Goal: Transaction & Acquisition: Subscribe to service/newsletter

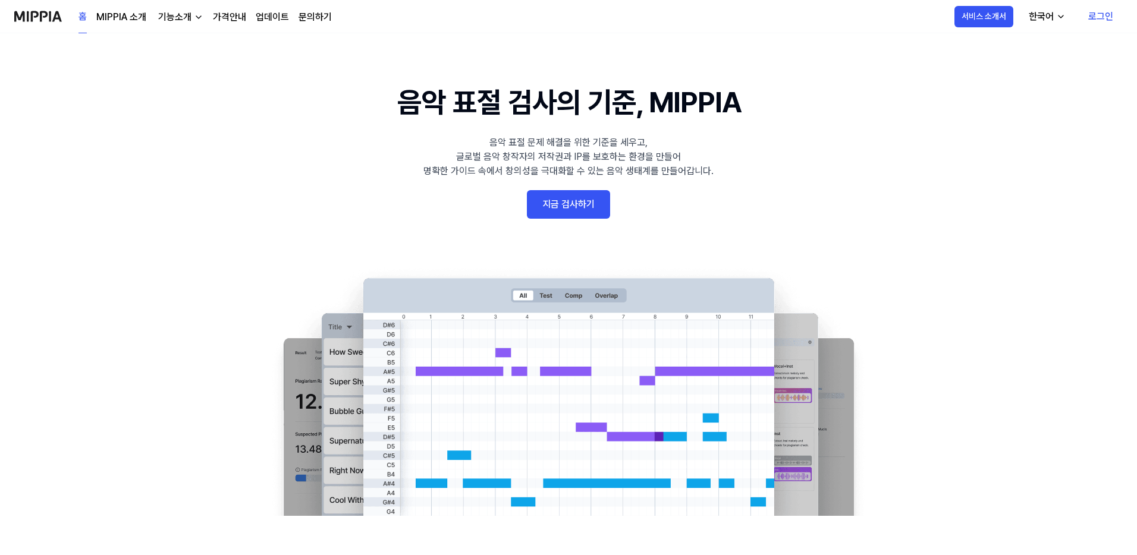
click at [563, 218] on link "지금 검사하기" at bounding box center [568, 204] width 83 height 29
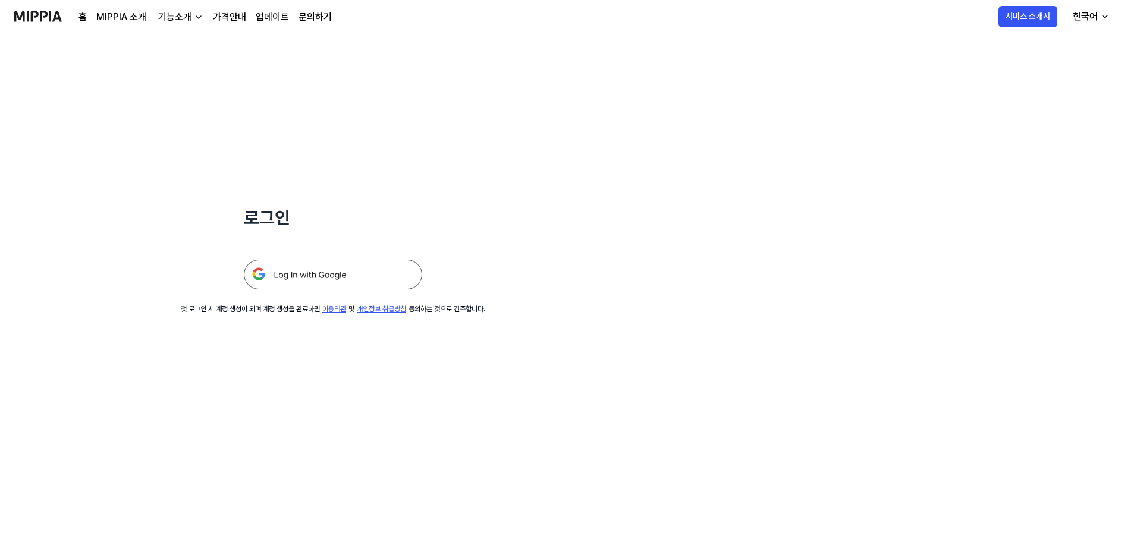
click at [351, 281] on img at bounding box center [333, 275] width 178 height 30
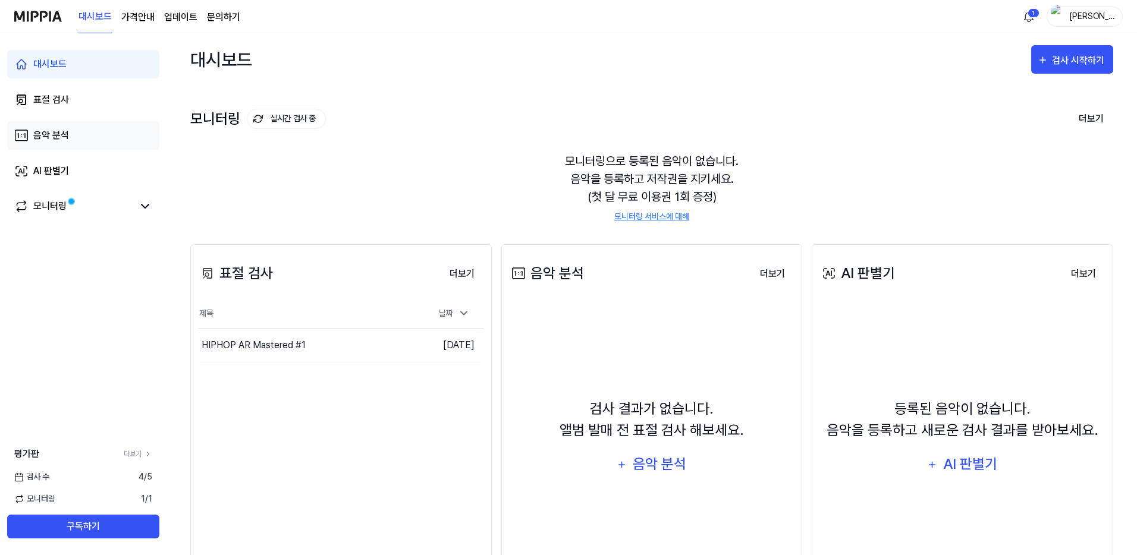
click at [77, 139] on link "음악 분석" at bounding box center [83, 135] width 152 height 29
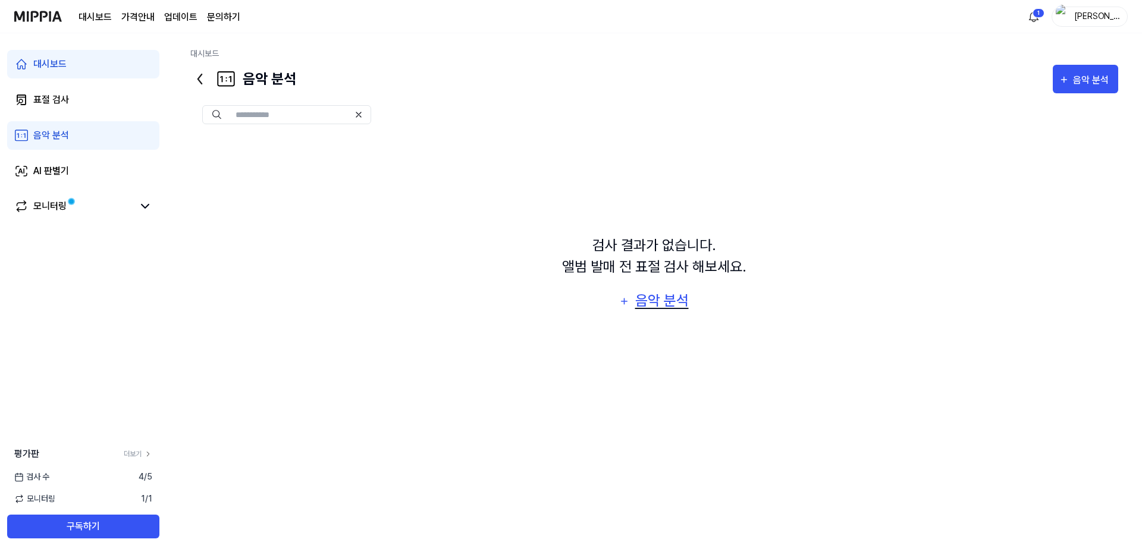
click at [656, 294] on div "음악 분석" at bounding box center [661, 301] width 56 height 23
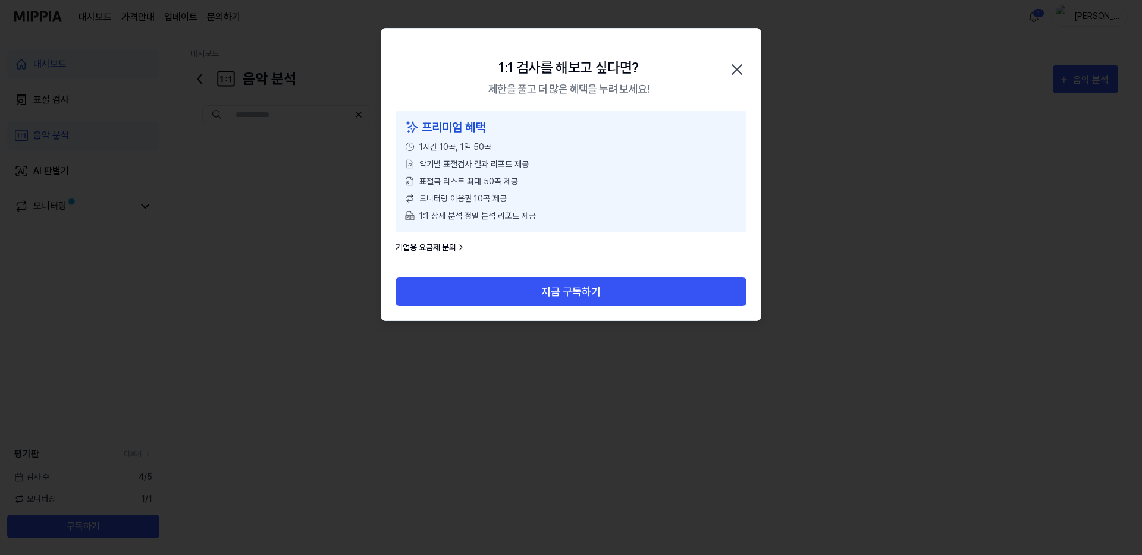
drag, startPoint x: 597, startPoint y: 219, endPoint x: 472, endPoint y: 115, distance: 162.9
click at [395, 138] on div "프리미엄 혜택 1시간 10곡, 1일 50곡 악기별 표절검사 결과 리포트 제공 표절곡 리스트 최대 50곡 제공 모니터링 이용권 10곡 제공 1:…" at bounding box center [570, 171] width 351 height 121
click at [740, 65] on icon "button" at bounding box center [737, 70] width 10 height 10
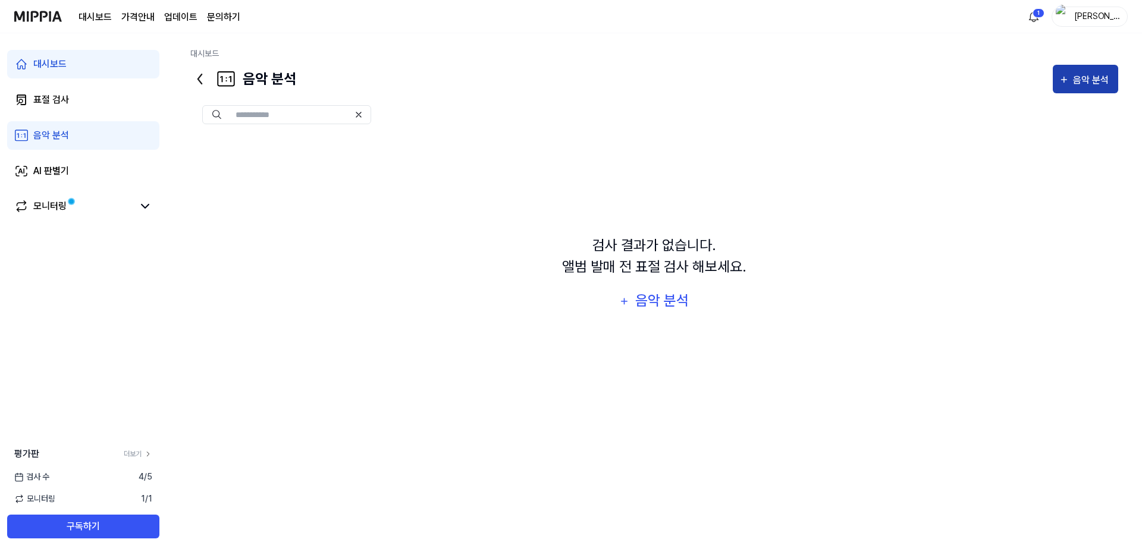
click at [1073, 78] on div "음악 분석" at bounding box center [1092, 80] width 39 height 15
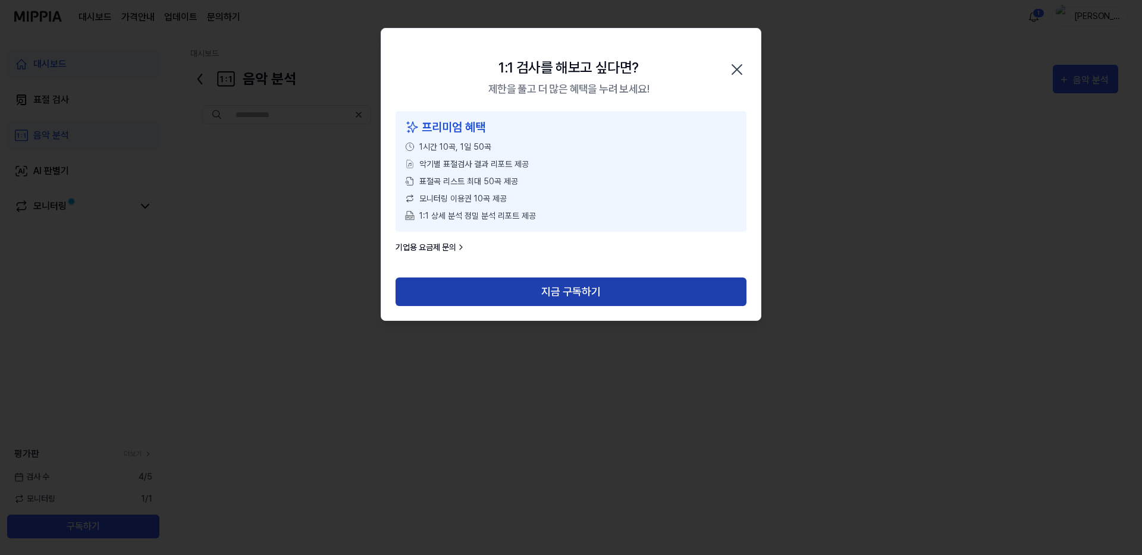
click at [516, 286] on button "지금 구독하기" at bounding box center [570, 292] width 351 height 29
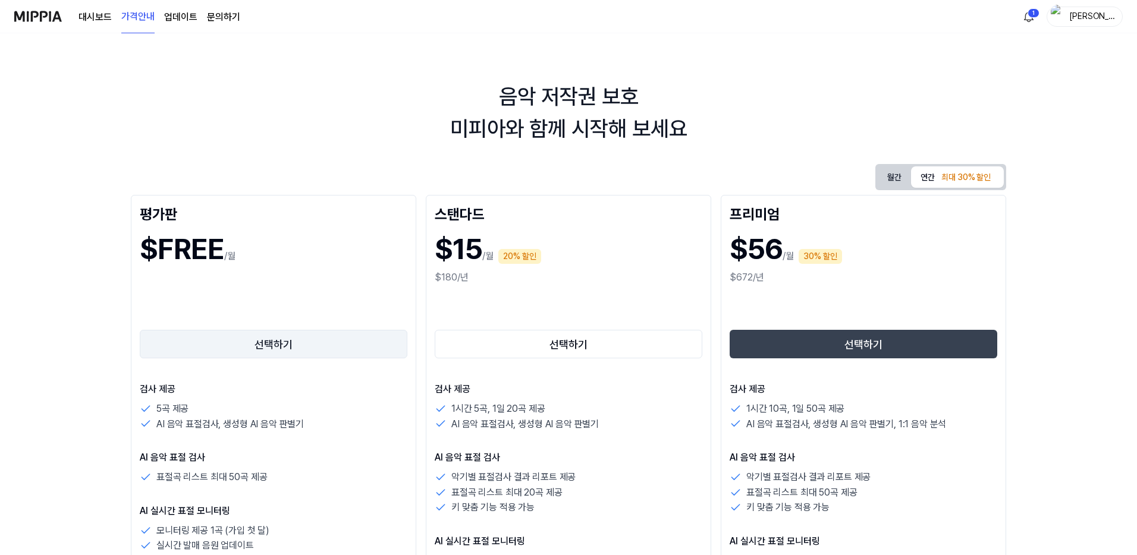
click at [351, 349] on button "선택하기" at bounding box center [274, 344] width 268 height 29
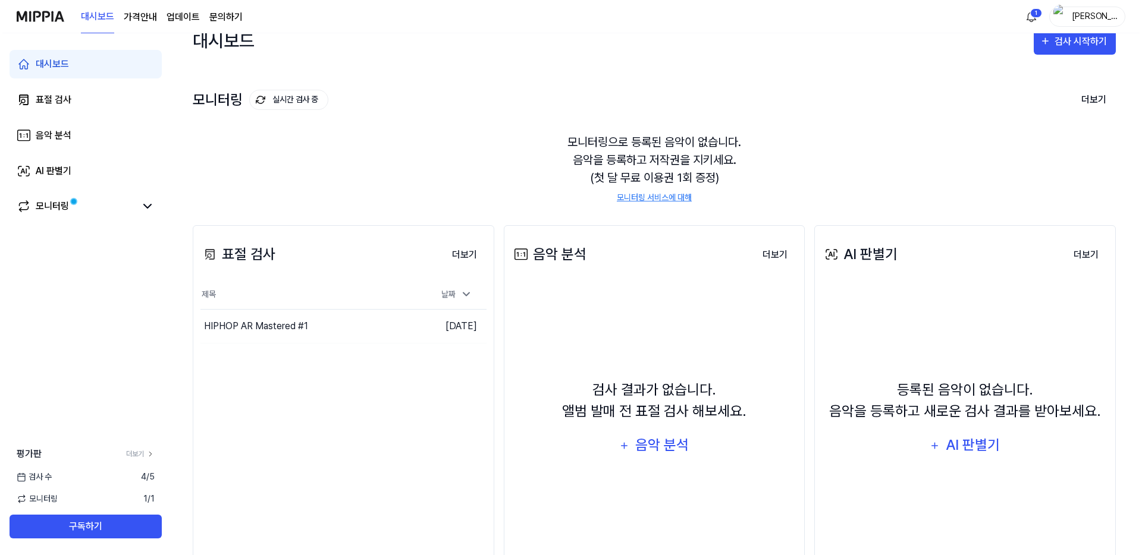
scroll to position [75, 0]
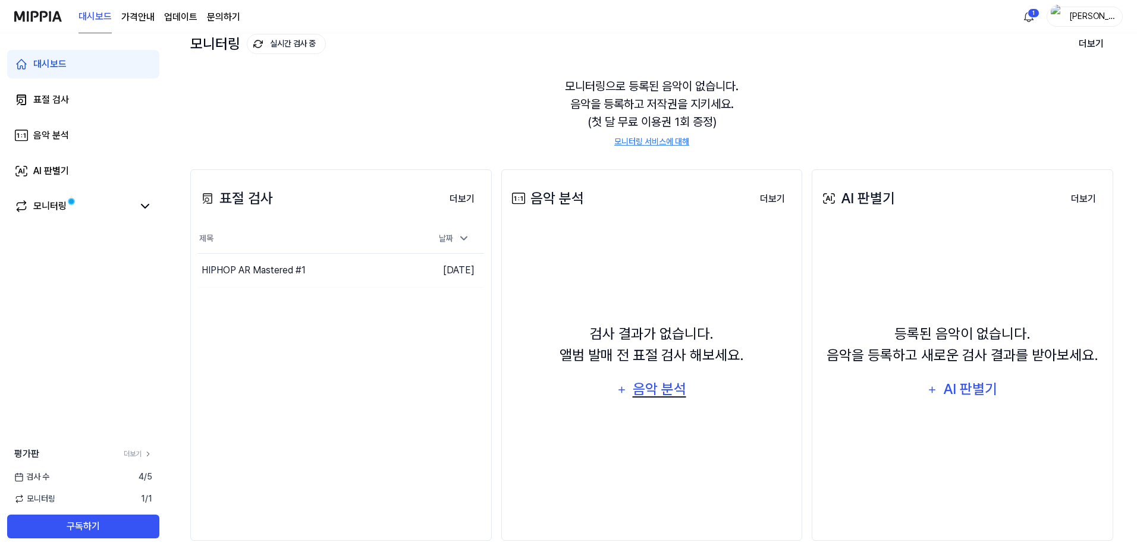
click at [674, 393] on div "음악 분석" at bounding box center [659, 389] width 56 height 23
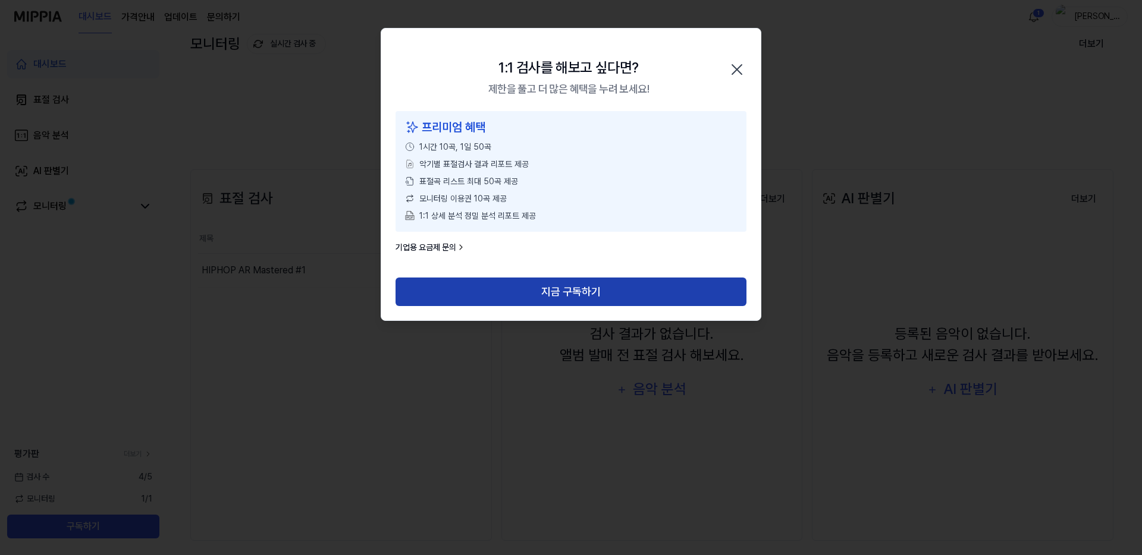
click at [624, 292] on button "지금 구독하기" at bounding box center [570, 292] width 351 height 29
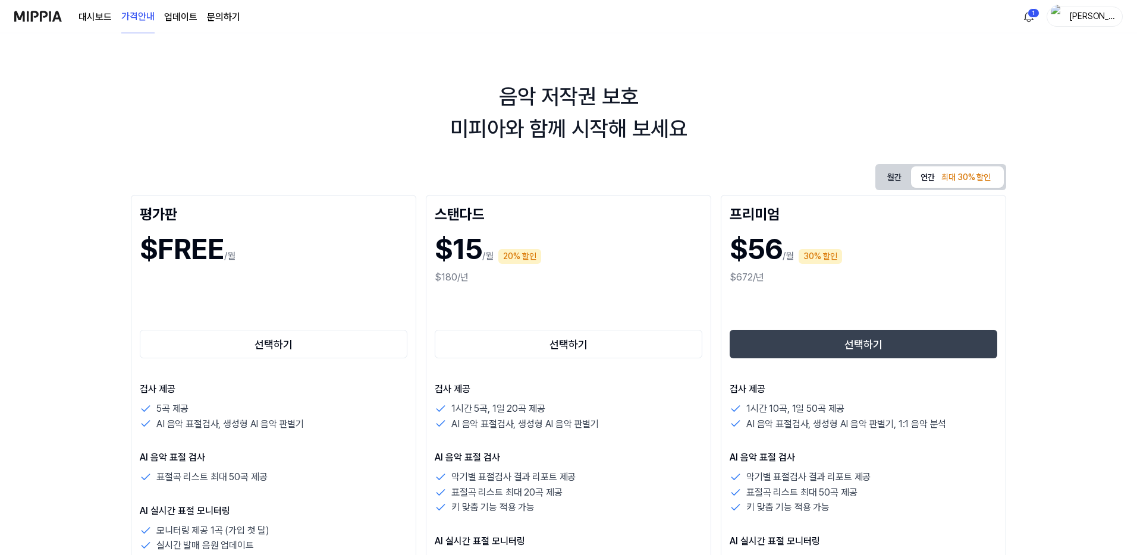
click at [577, 359] on link "선택하기" at bounding box center [569, 344] width 268 height 33
click at [898, 180] on button "월간" at bounding box center [894, 176] width 33 height 21
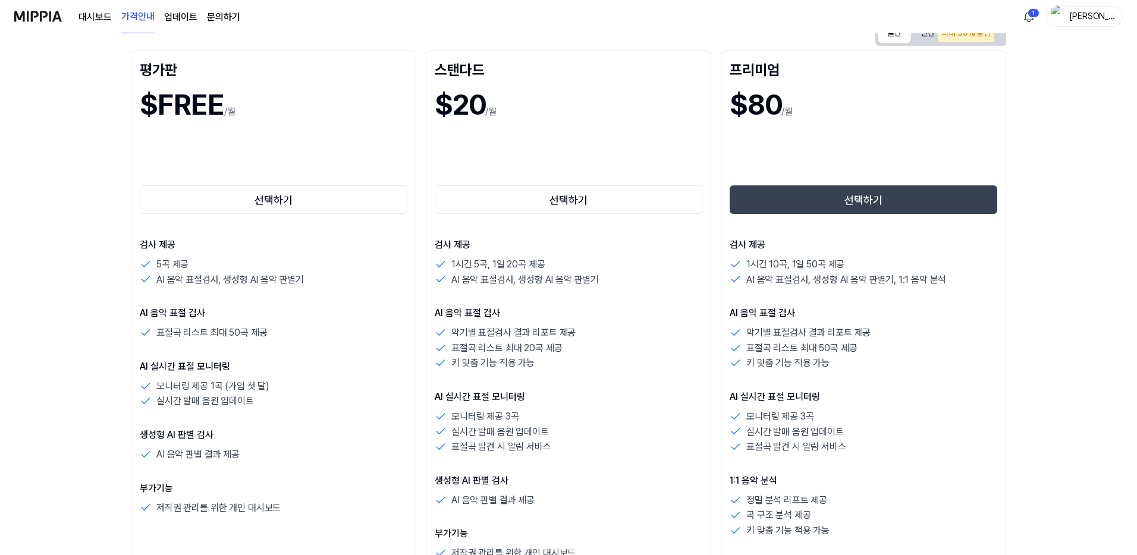
scroll to position [147, 0]
